Goal: Task Accomplishment & Management: Manage account settings

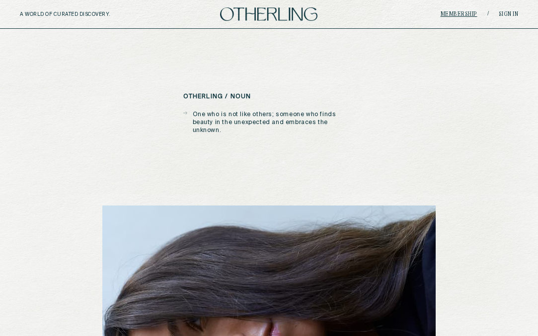
click at [456, 12] on link "Membership" at bounding box center [459, 14] width 37 height 6
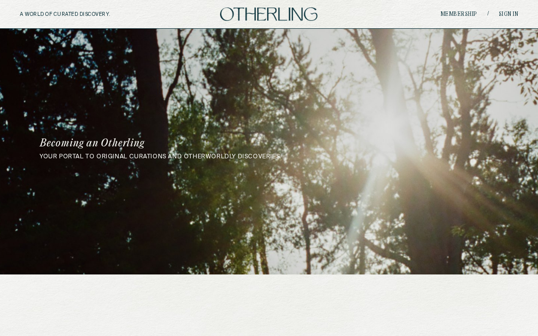
click at [456, 12] on link "Membership" at bounding box center [459, 14] width 37 height 6
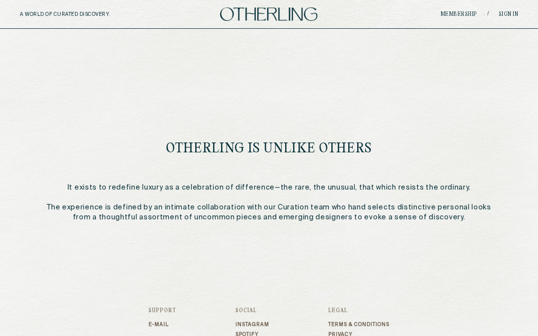
scroll to position [464, 0]
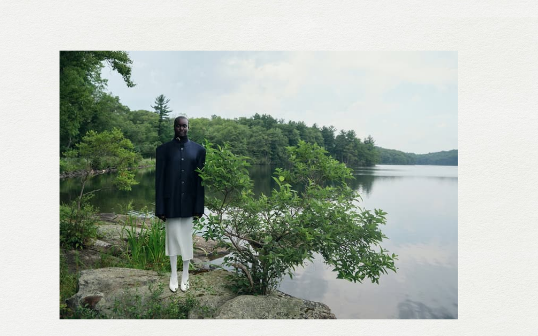
scroll to position [822, 0]
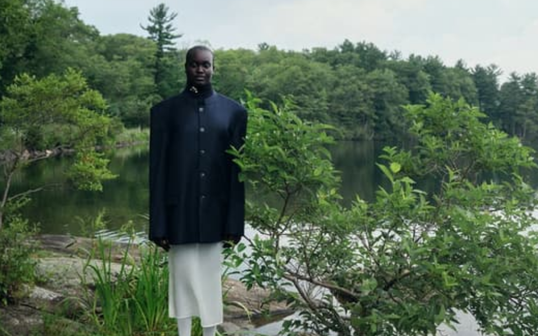
click at [103, 157] on img at bounding box center [269, 269] width 332 height 225
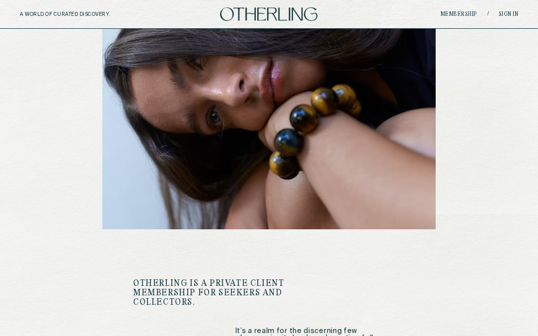
scroll to position [263, 0]
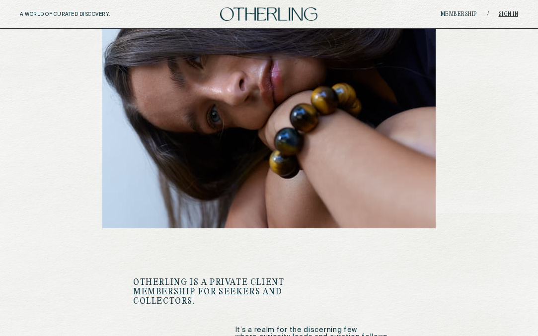
click at [516, 14] on link "Sign in" at bounding box center [509, 14] width 20 height 6
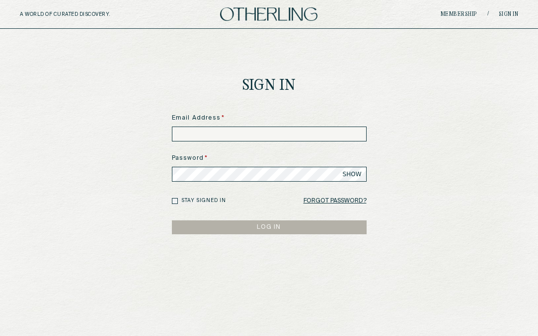
type input "**********"
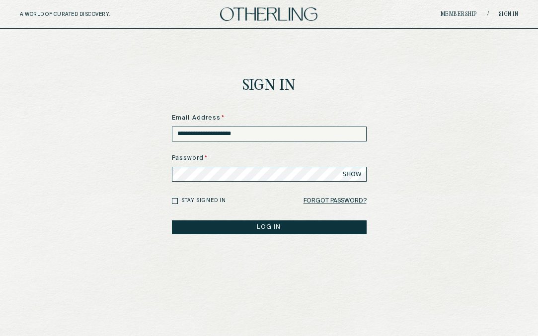
click at [247, 229] on button "LOG IN" at bounding box center [269, 228] width 195 height 14
